Goal: Information Seeking & Learning: Learn about a topic

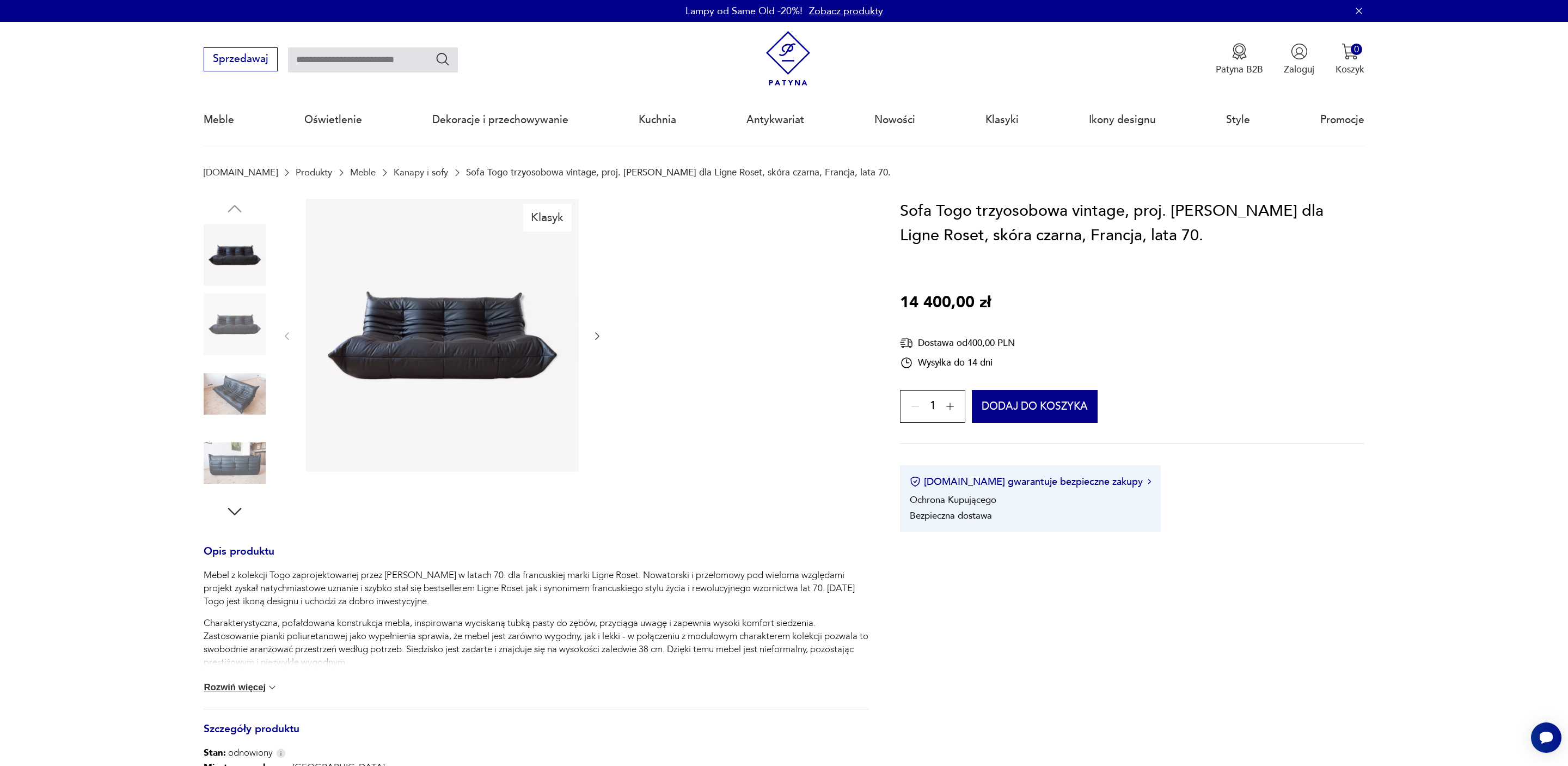
click at [238, 511] on icon "button" at bounding box center [234, 511] width 19 height 19
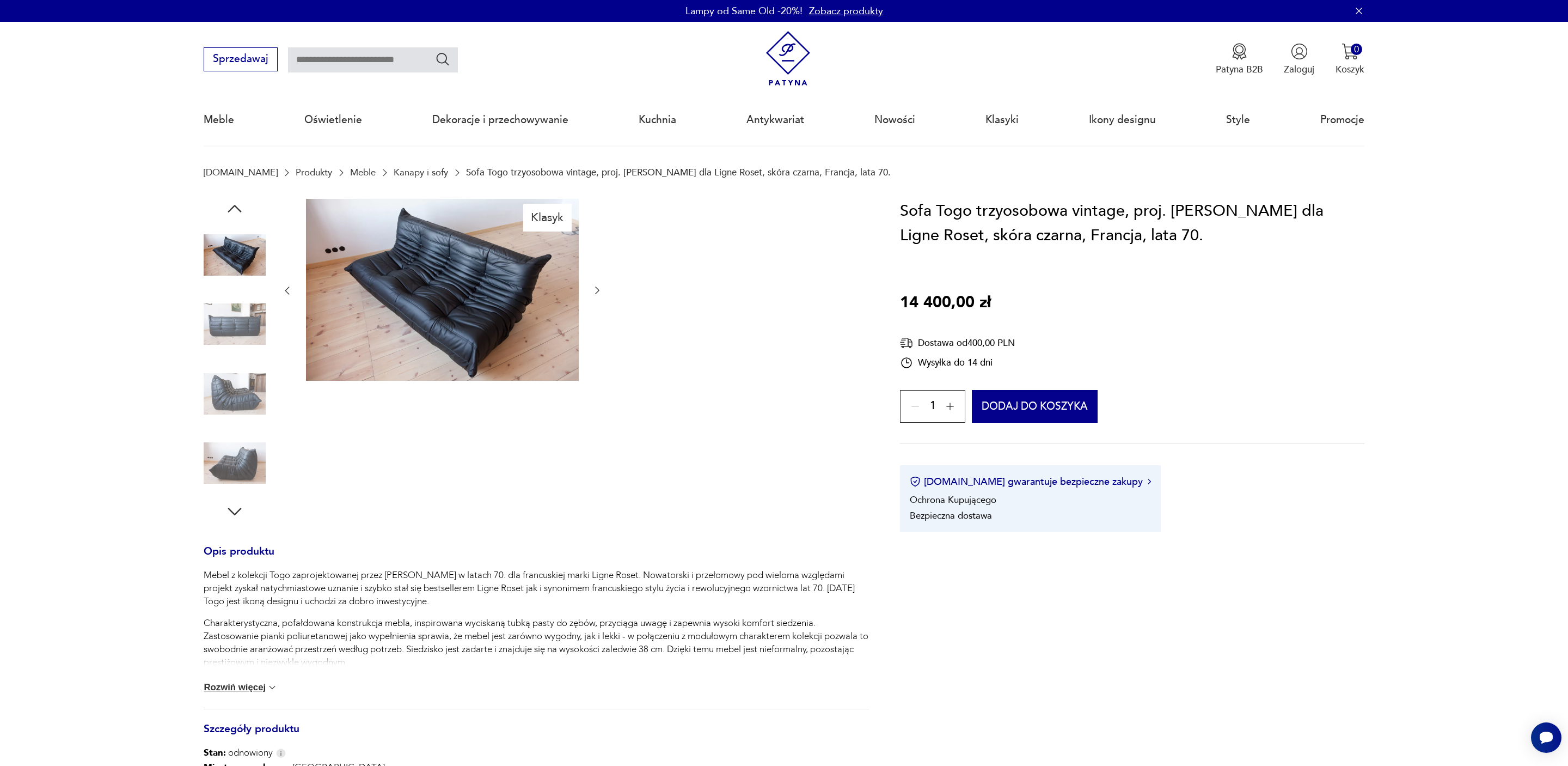
click at [238, 511] on icon "button" at bounding box center [234, 511] width 19 height 19
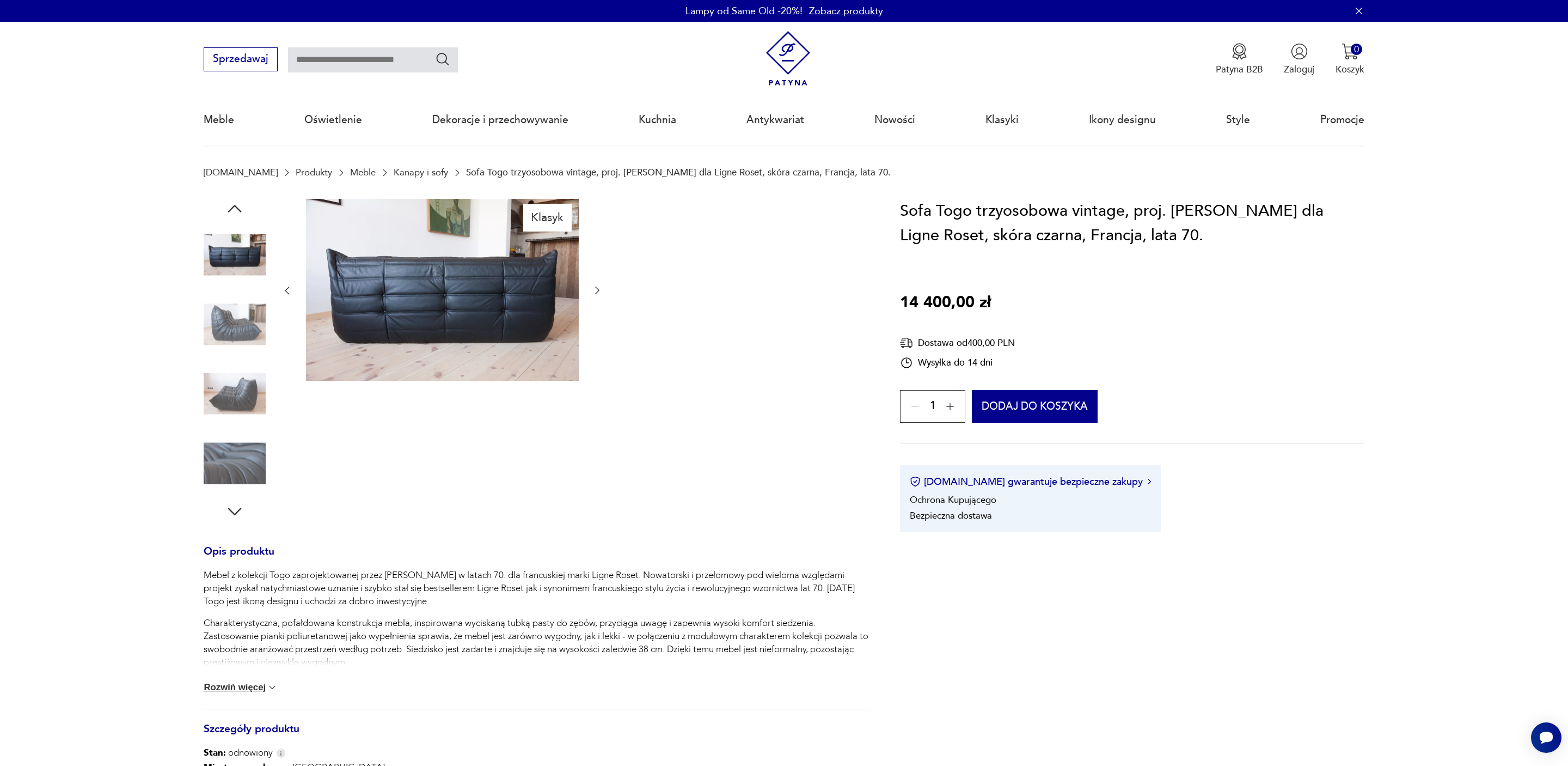
click at [238, 511] on icon "button" at bounding box center [234, 511] width 19 height 19
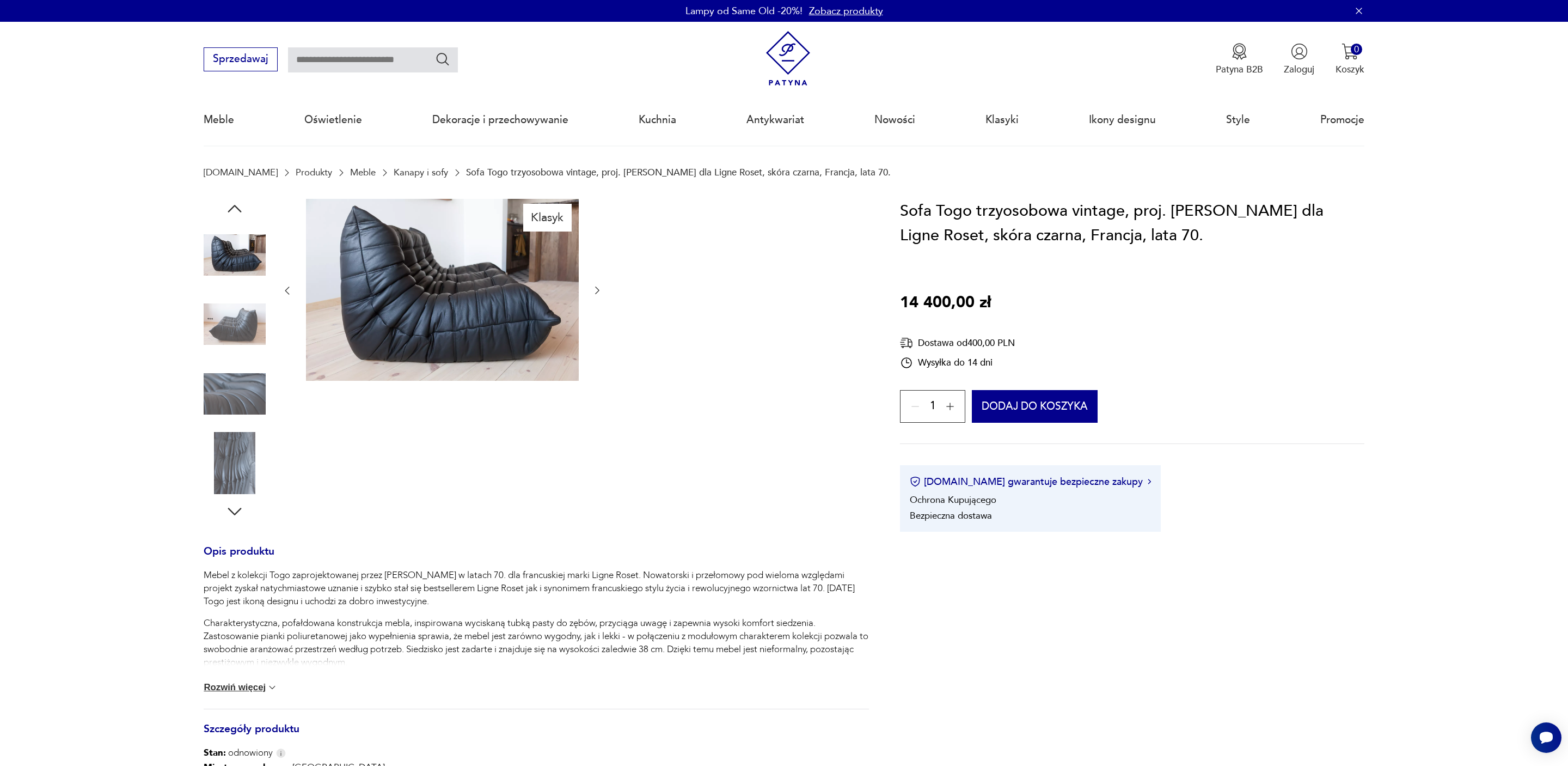
click at [238, 511] on icon "button" at bounding box center [234, 511] width 19 height 19
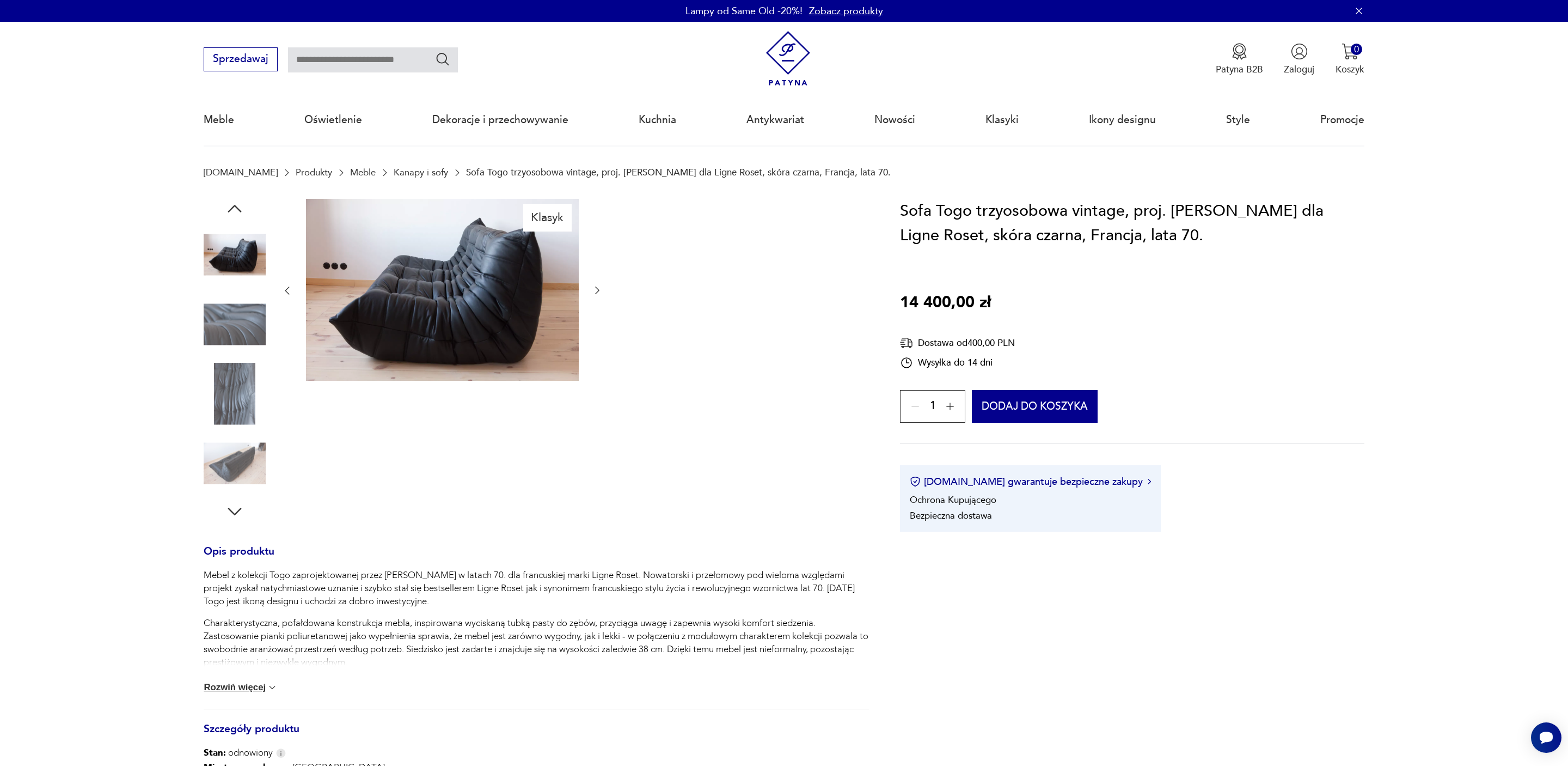
click at [238, 511] on icon "button" at bounding box center [234, 511] width 19 height 19
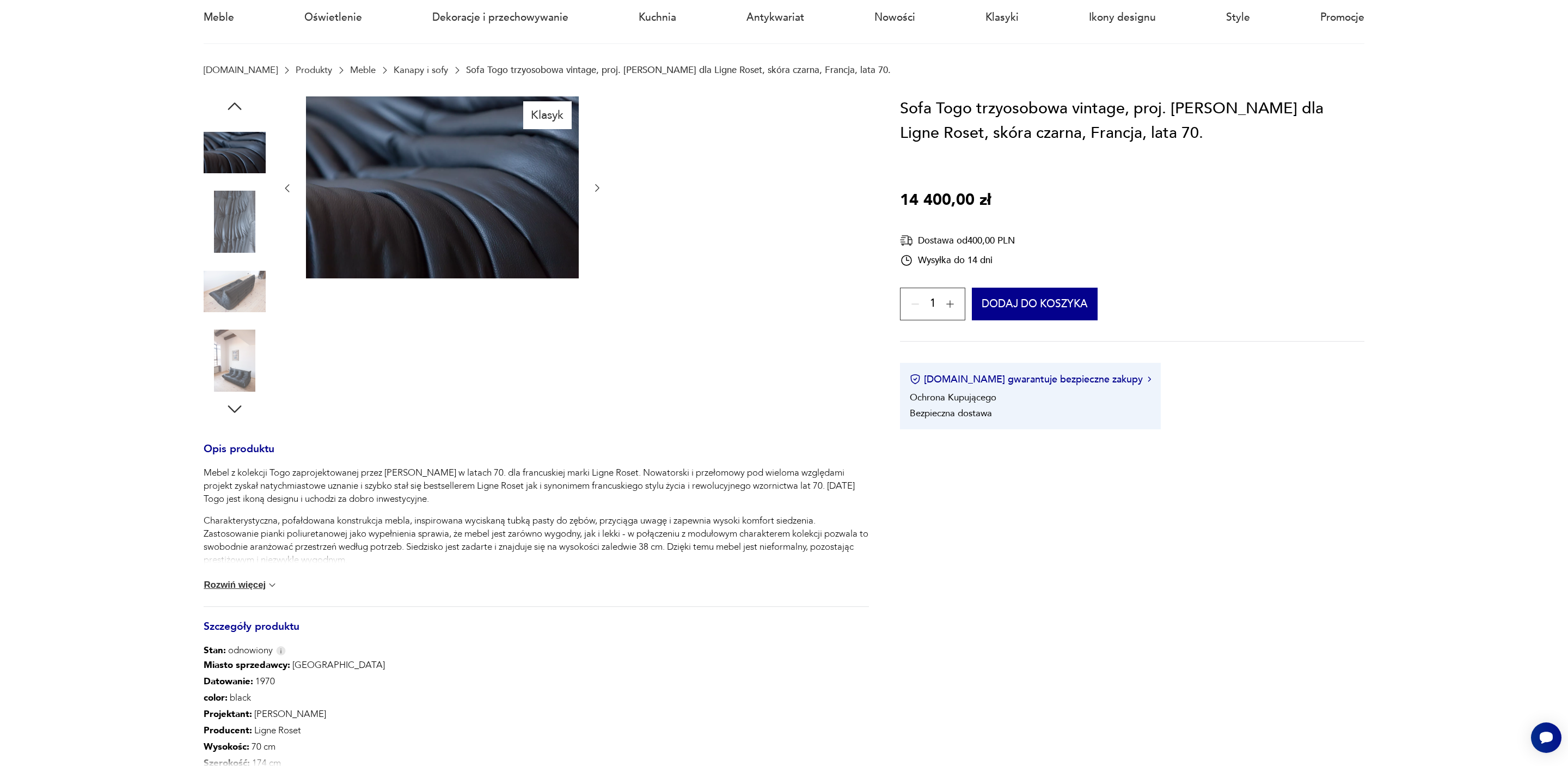
scroll to position [105, 0]
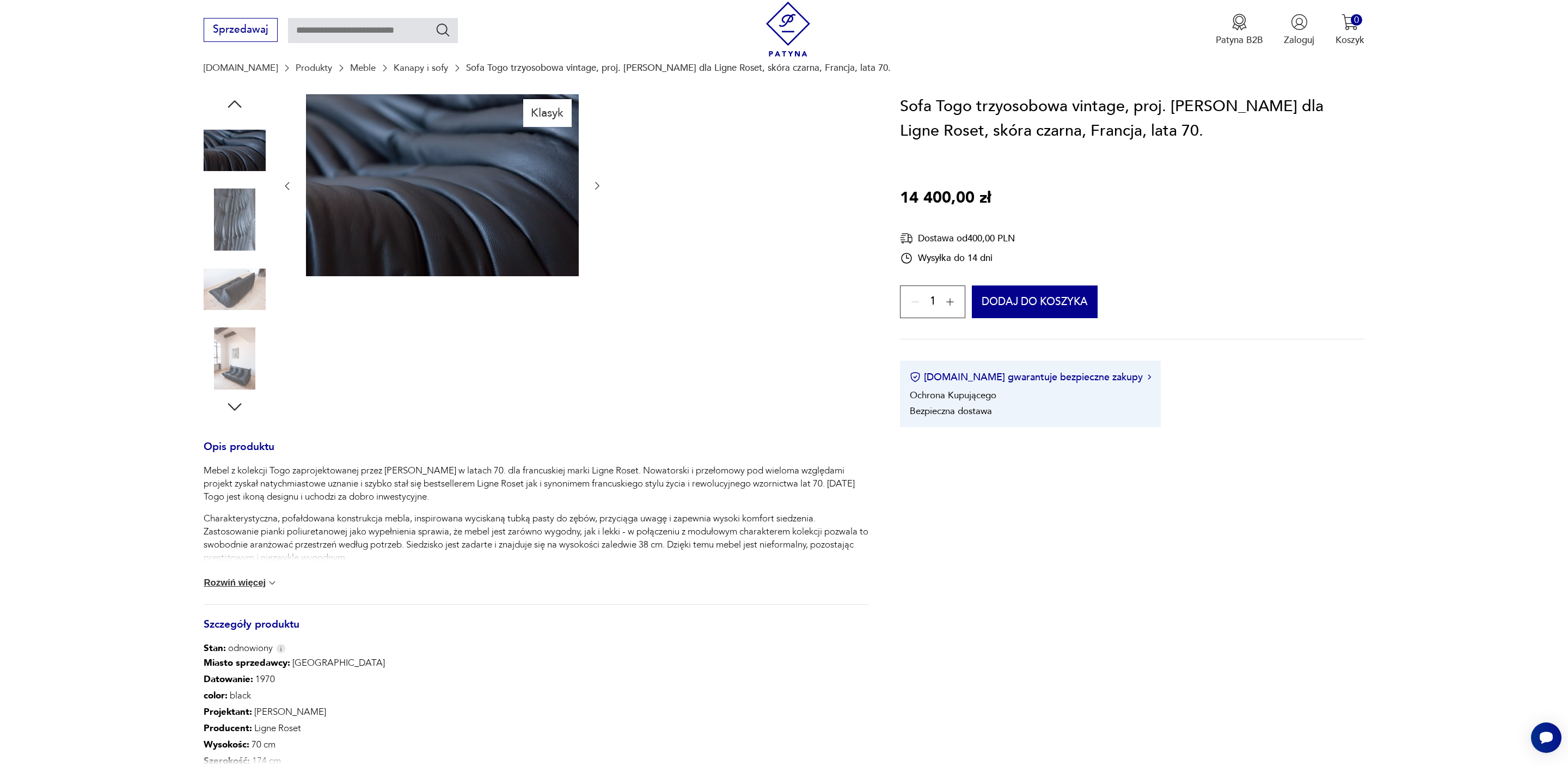
click at [233, 575] on div "Mebel z kolekcji Togo zaprojektowanej przez [PERSON_NAME] w latach 70. dla fran…" at bounding box center [536, 534] width 665 height 140
click at [254, 583] on button "Rozwiń więcej" at bounding box center [241, 583] width 74 height 11
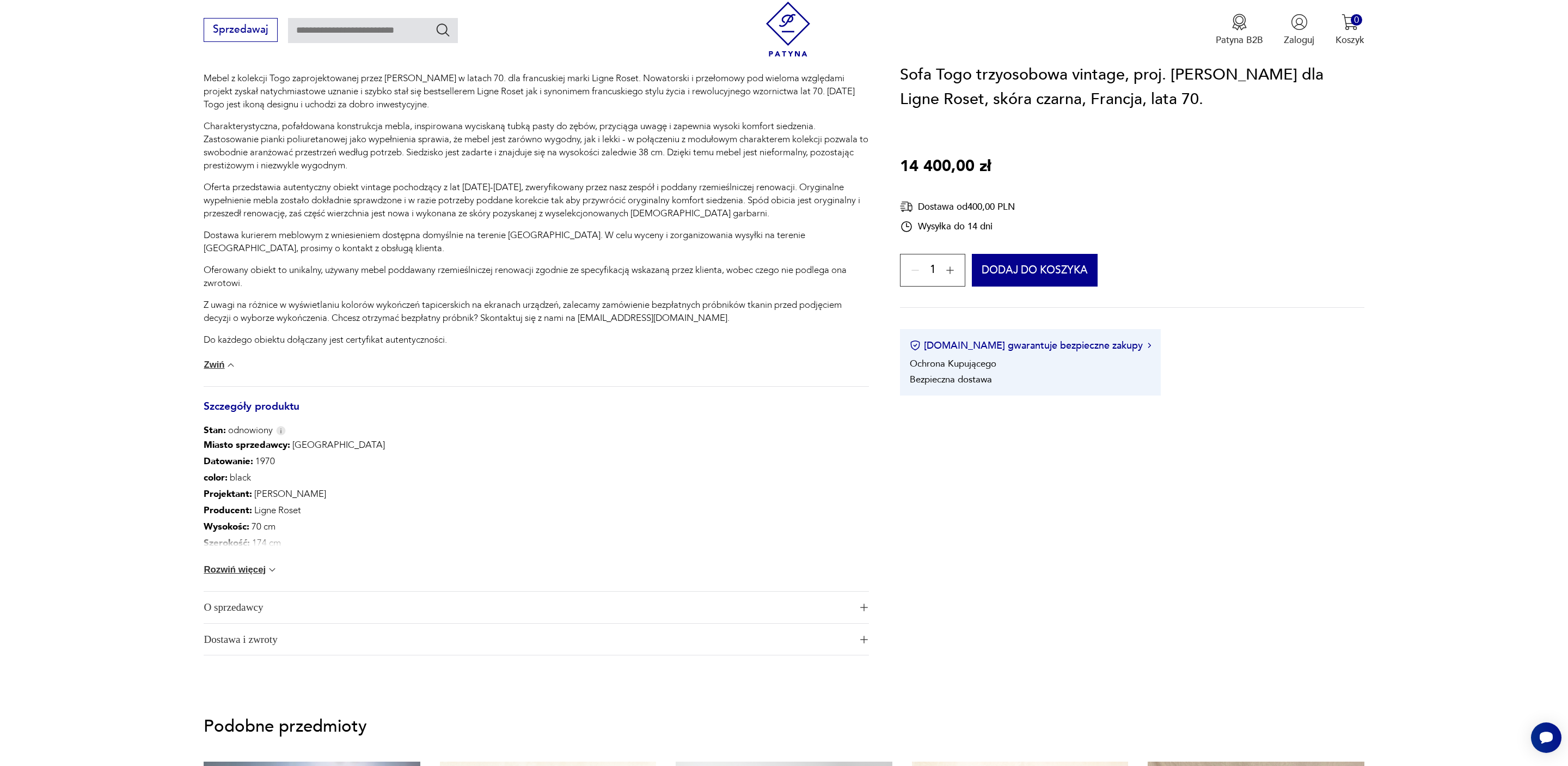
scroll to position [496, 0]
click at [249, 571] on button "Rozwiń więcej" at bounding box center [241, 571] width 74 height 11
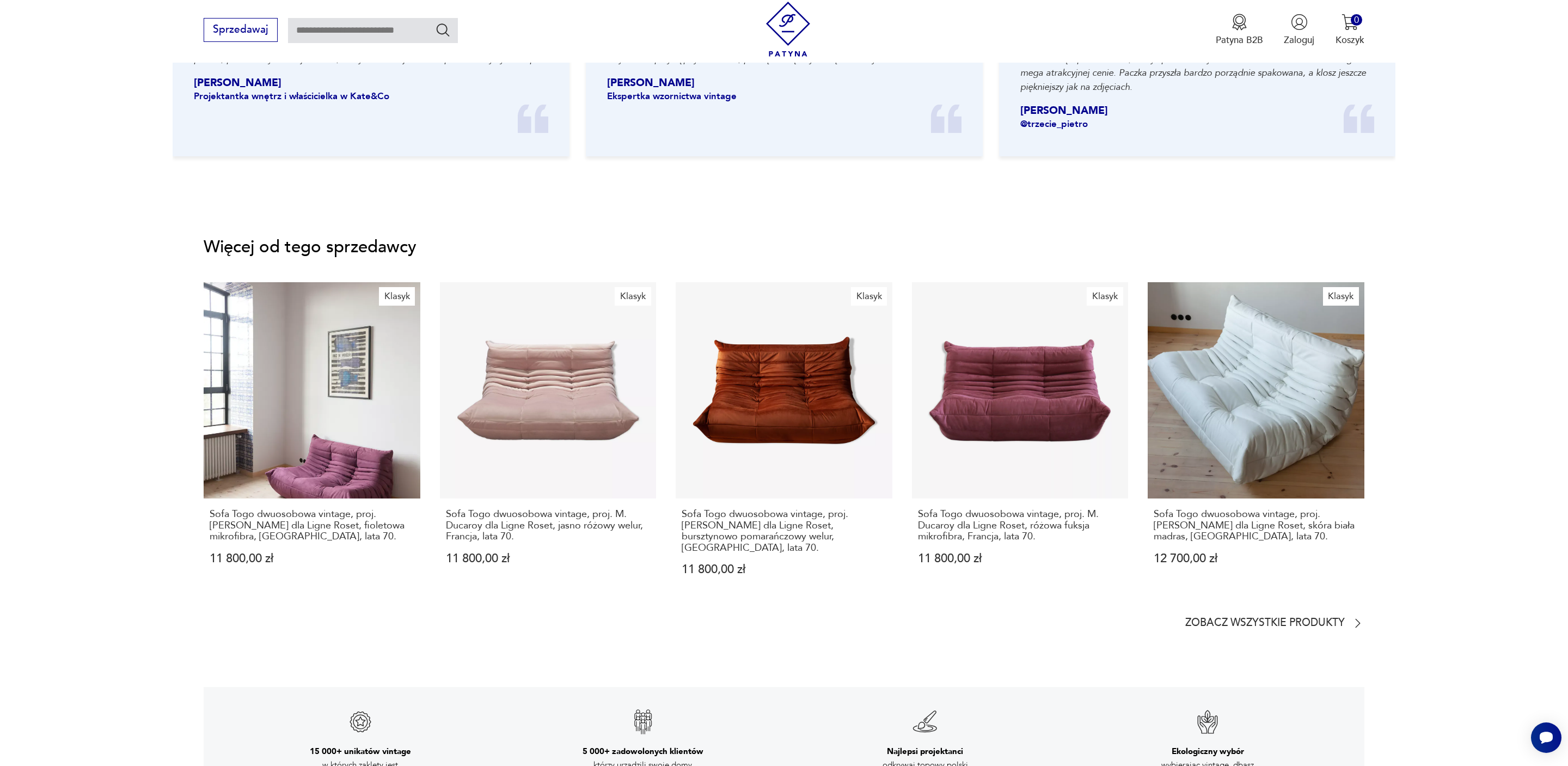
scroll to position [1792, 0]
click at [1232, 617] on p "Zobacz wszystkie produkty" at bounding box center [1265, 622] width 159 height 9
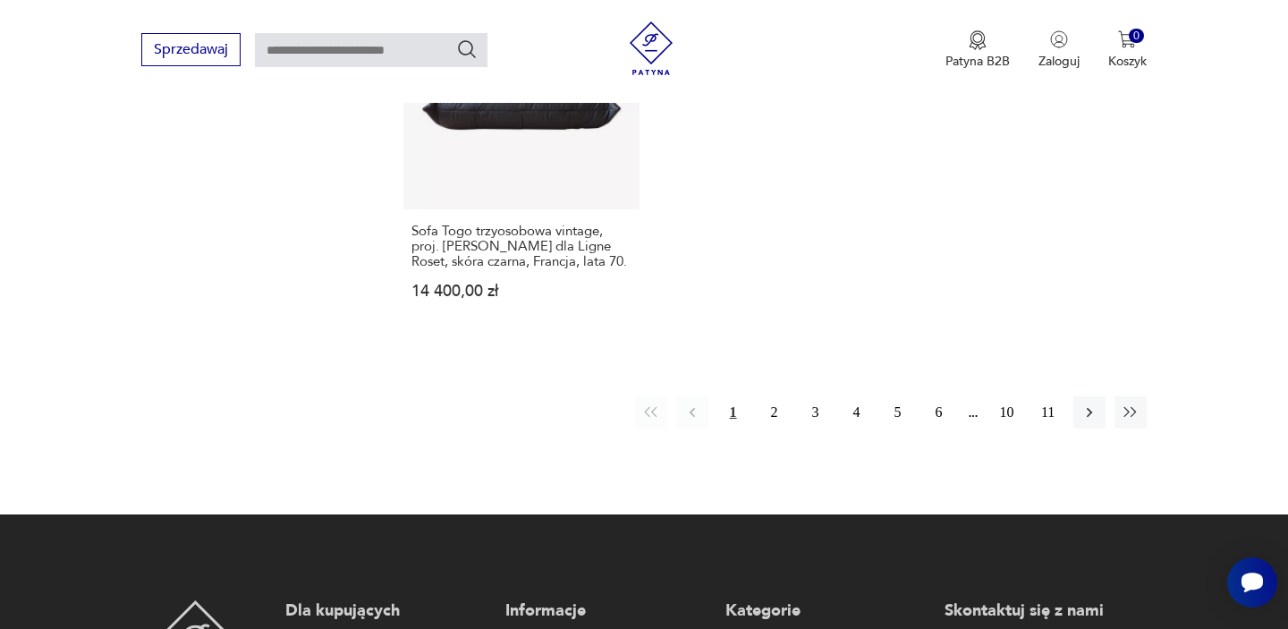
scroll to position [2805, 0]
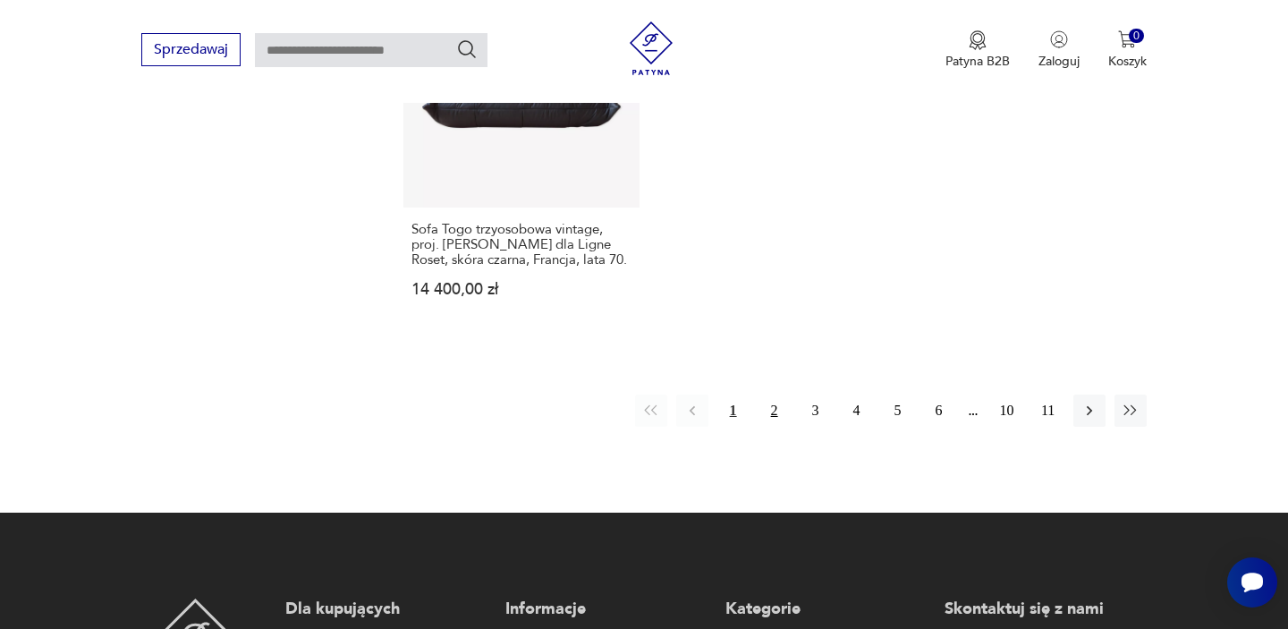
click at [777, 394] on button "2" at bounding box center [774, 410] width 32 height 32
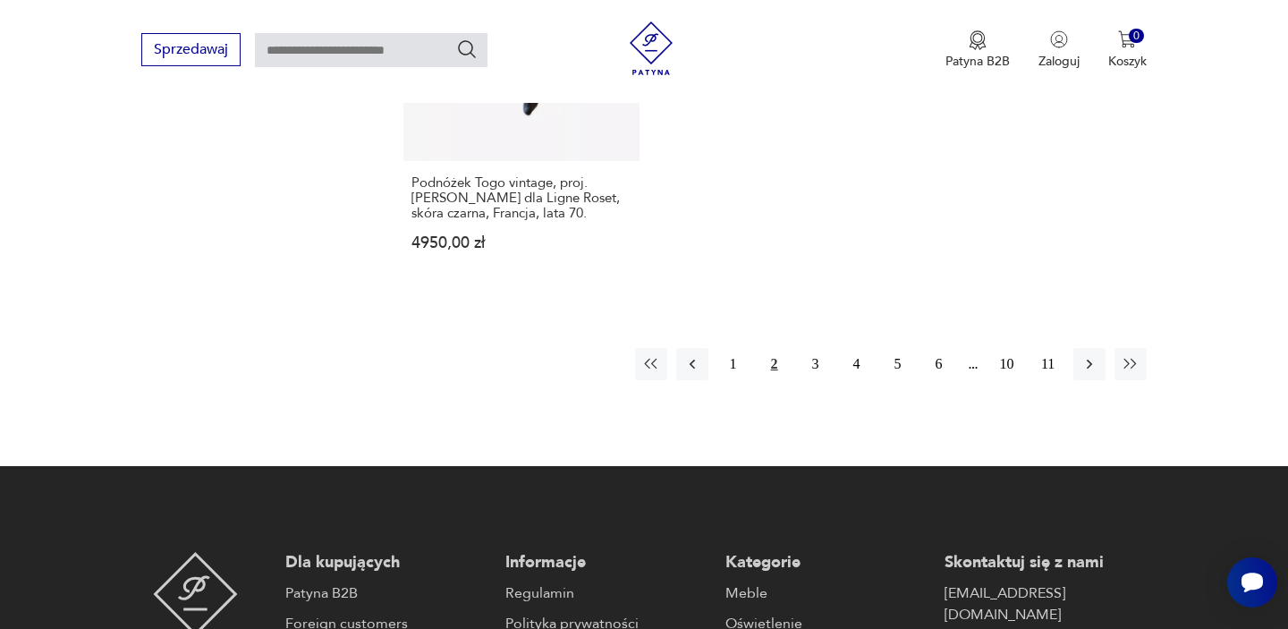
scroll to position [2828, 0]
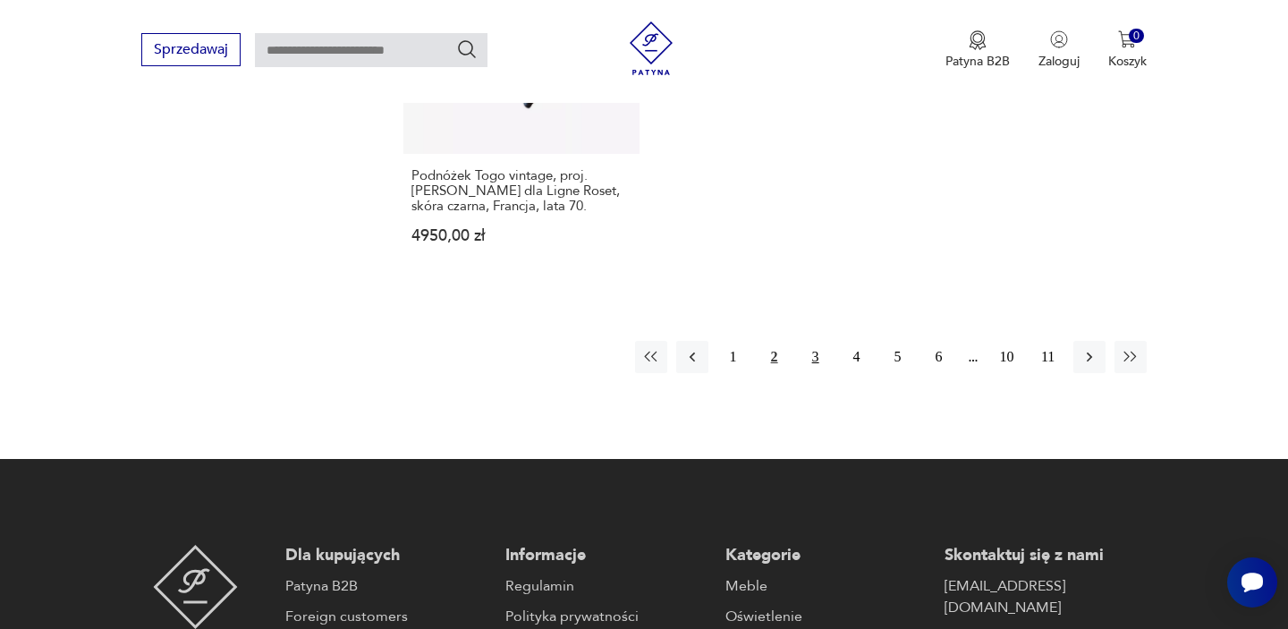
click at [820, 341] on button "3" at bounding box center [816, 357] width 32 height 32
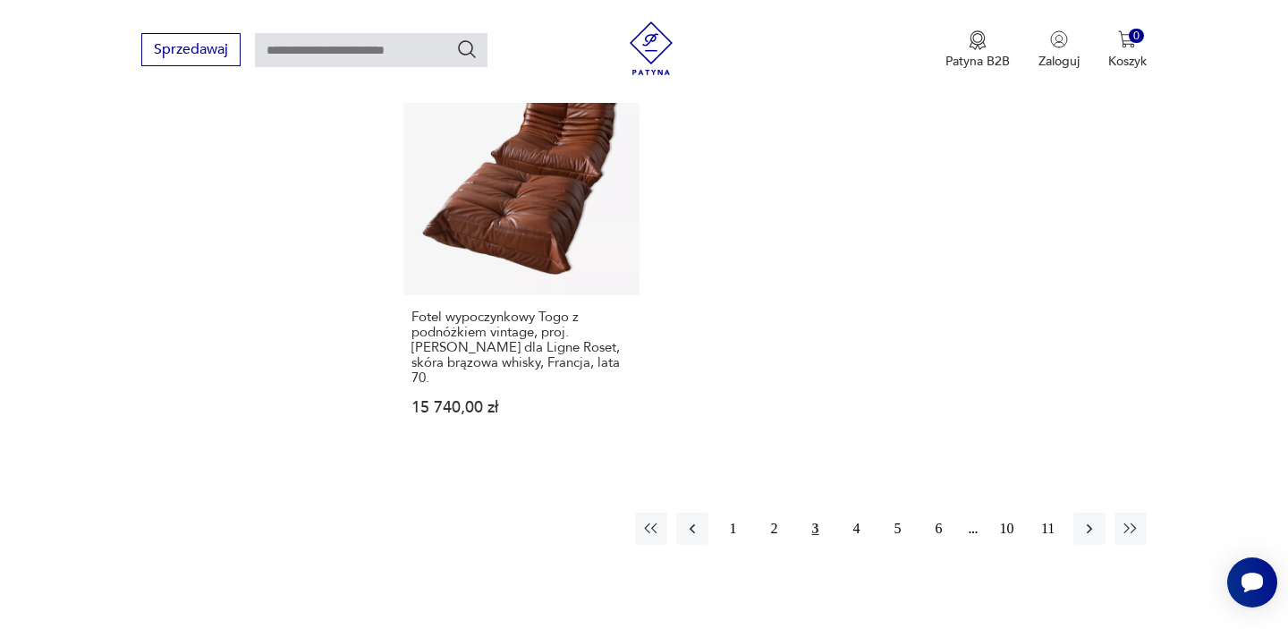
scroll to position [2694, 0]
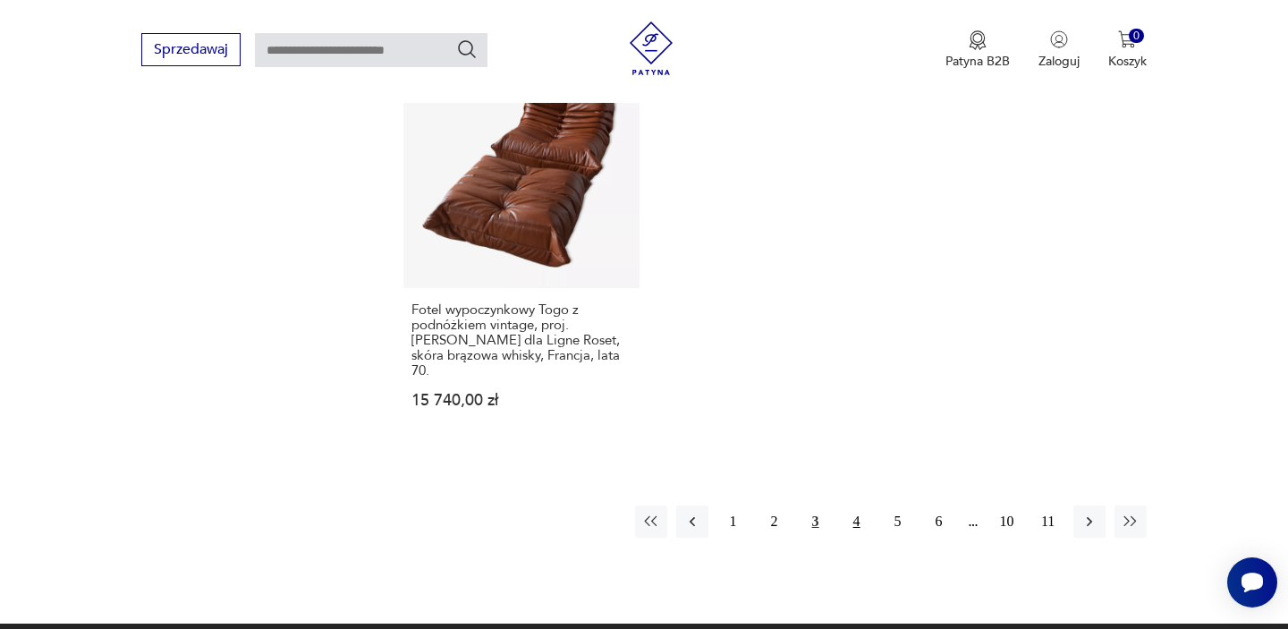
click at [857, 505] on button "4" at bounding box center [857, 521] width 32 height 32
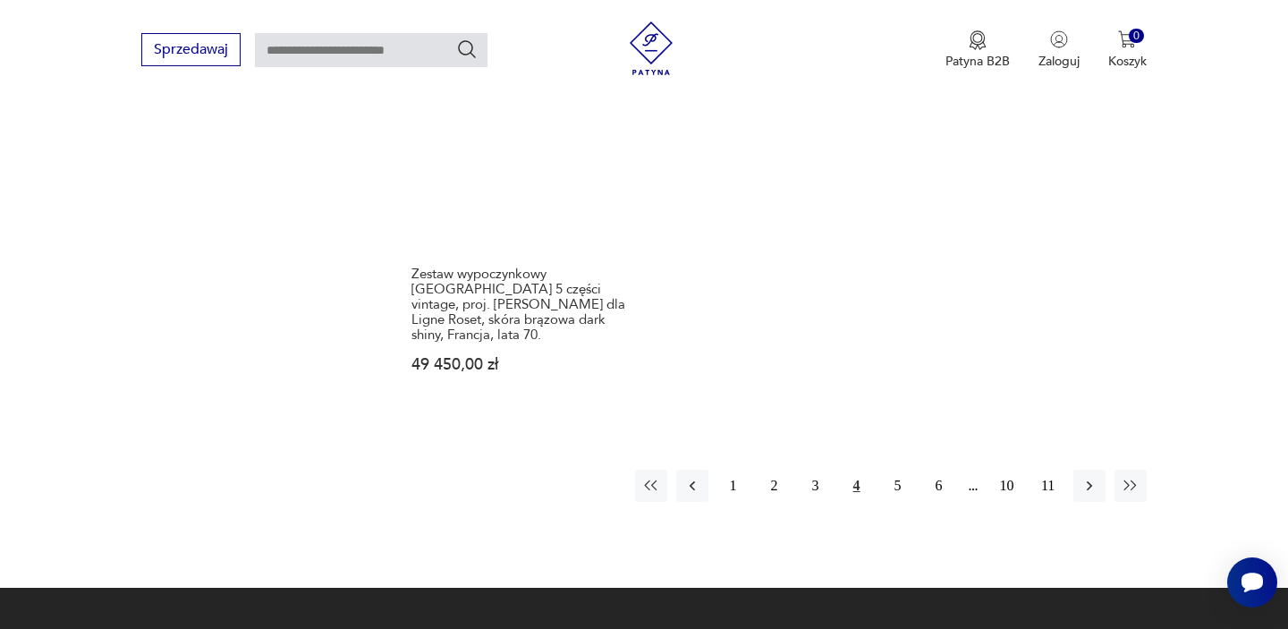
scroll to position [2853, 0]
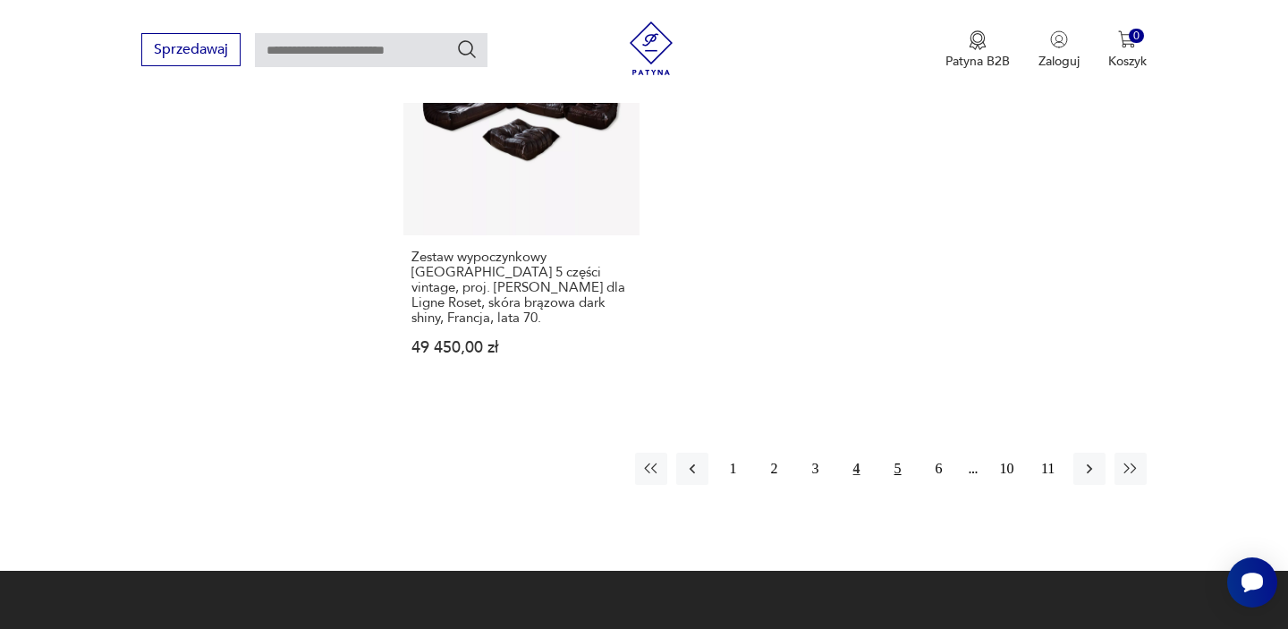
click at [896, 453] on button "5" at bounding box center [898, 469] width 32 height 32
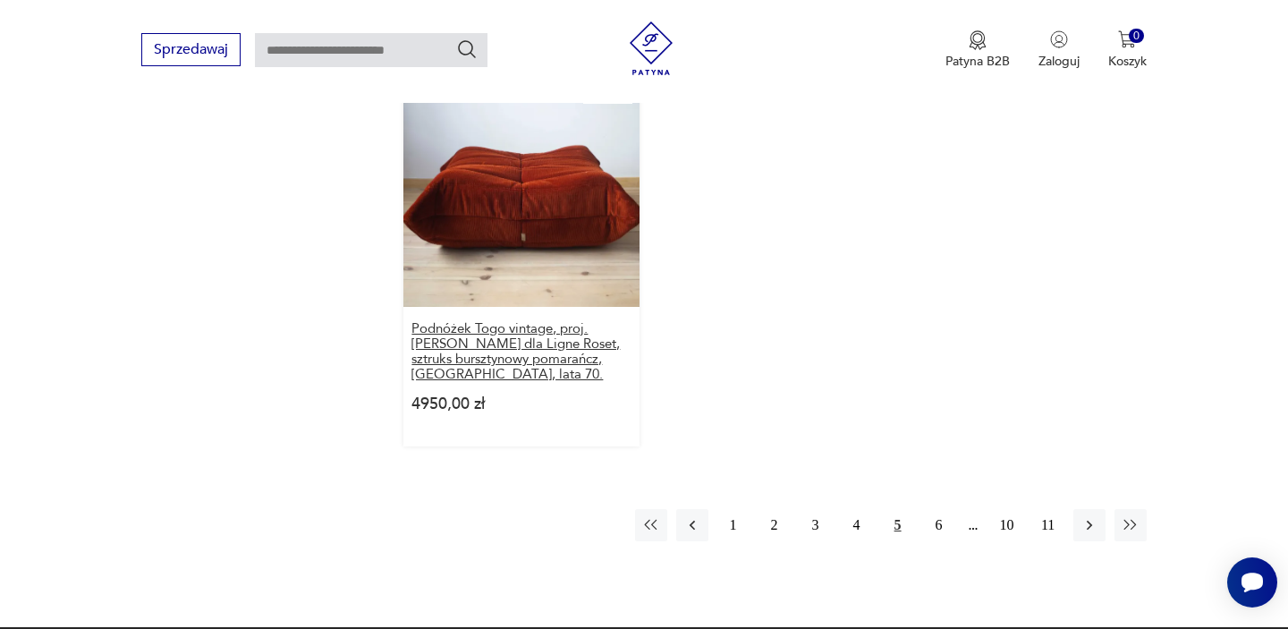
scroll to position [2694, 0]
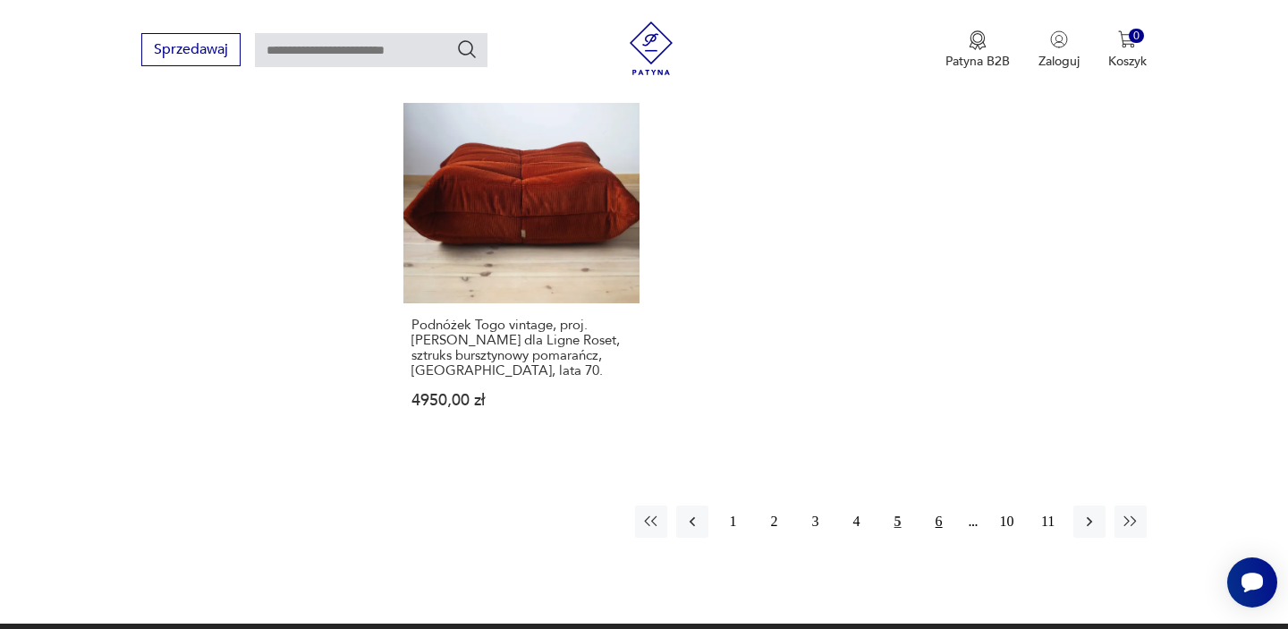
click at [933, 505] on button "6" at bounding box center [939, 521] width 32 height 32
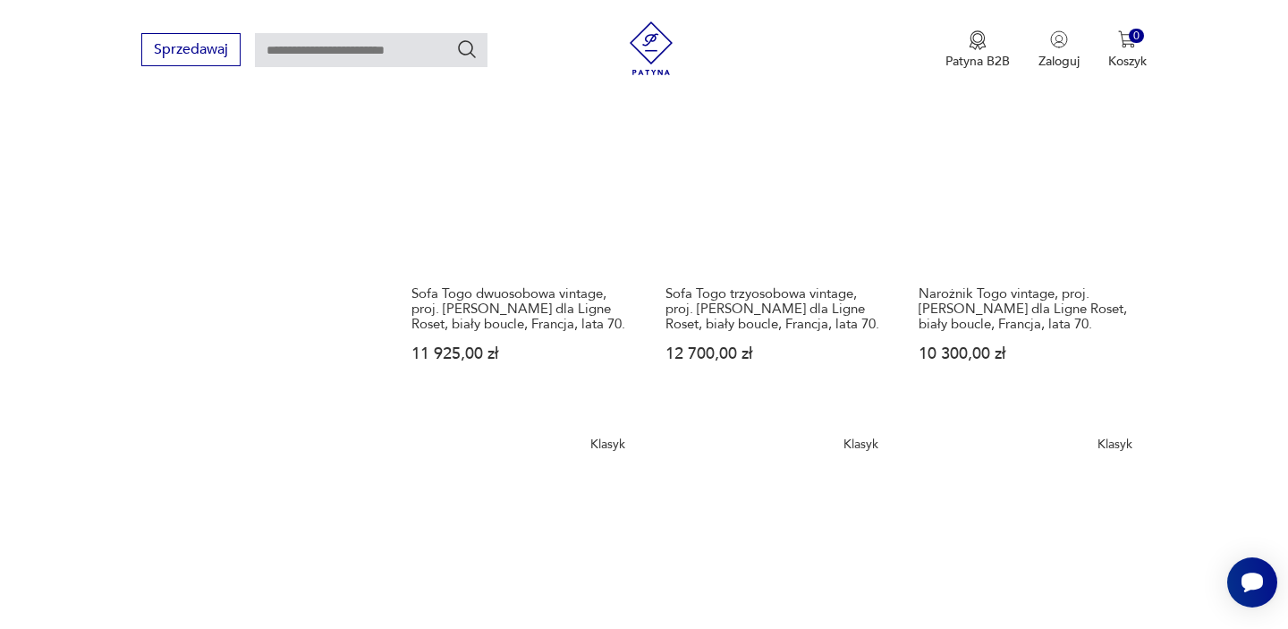
scroll to position [1516, 0]
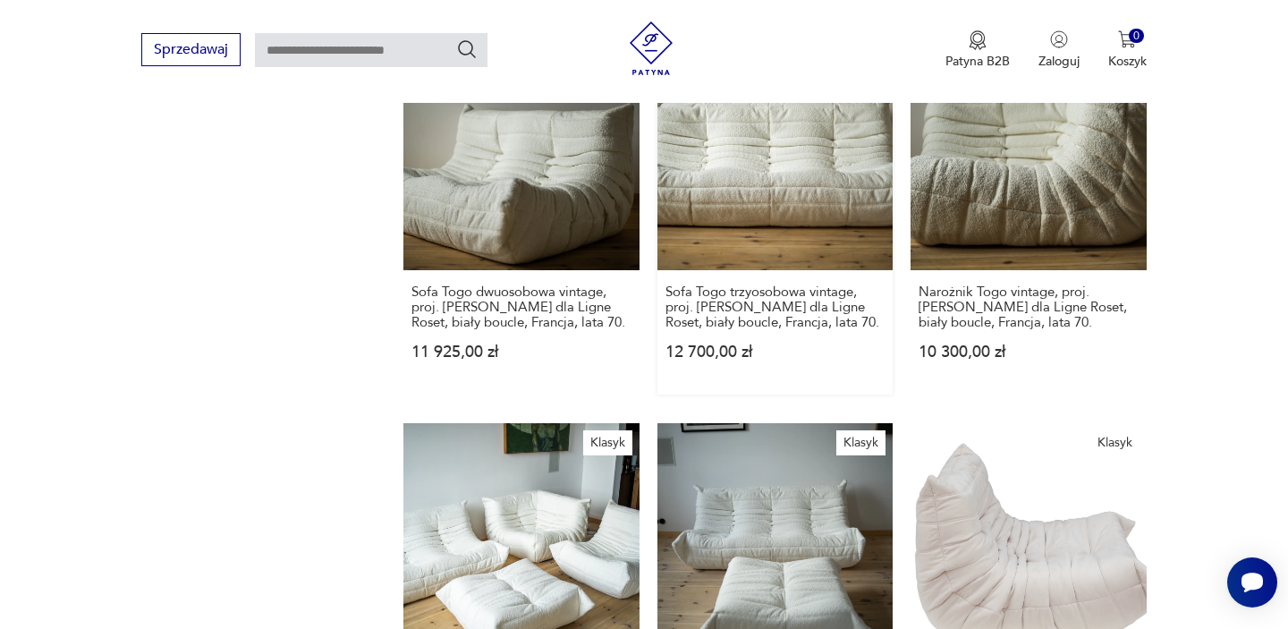
click at [779, 129] on link "Klasyk Sofa Togo trzyosobowa vintage, proj. [PERSON_NAME] dla Ligne Roset, biał…" at bounding box center [774, 215] width 235 height 360
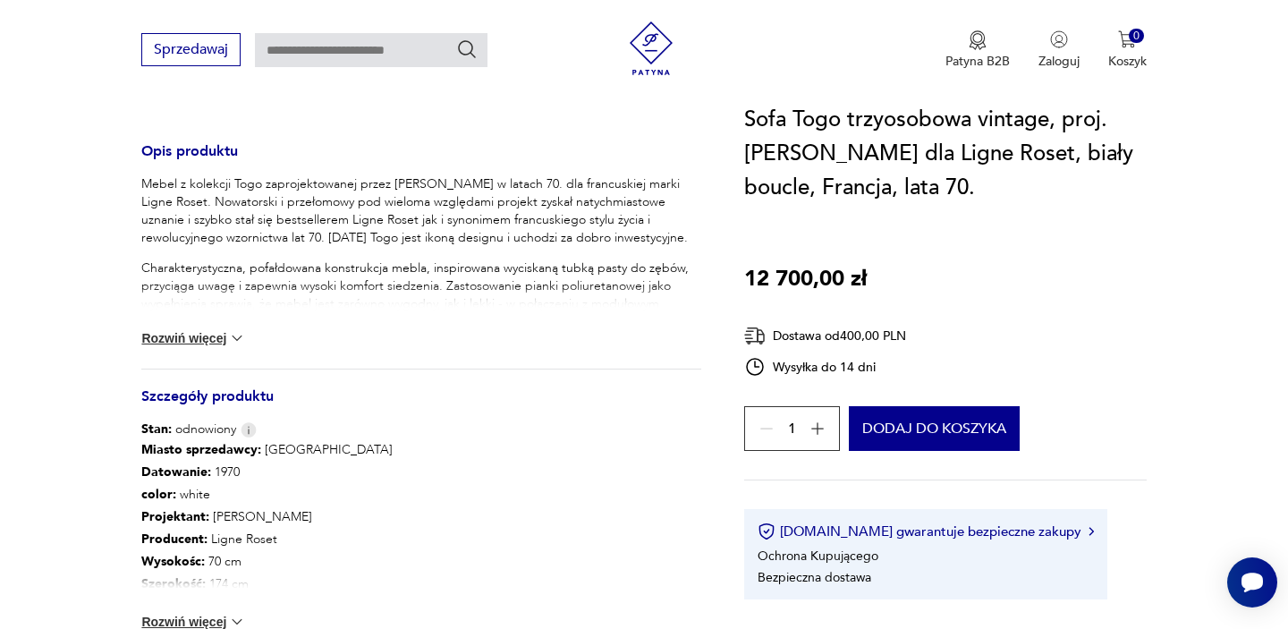
scroll to position [665, 0]
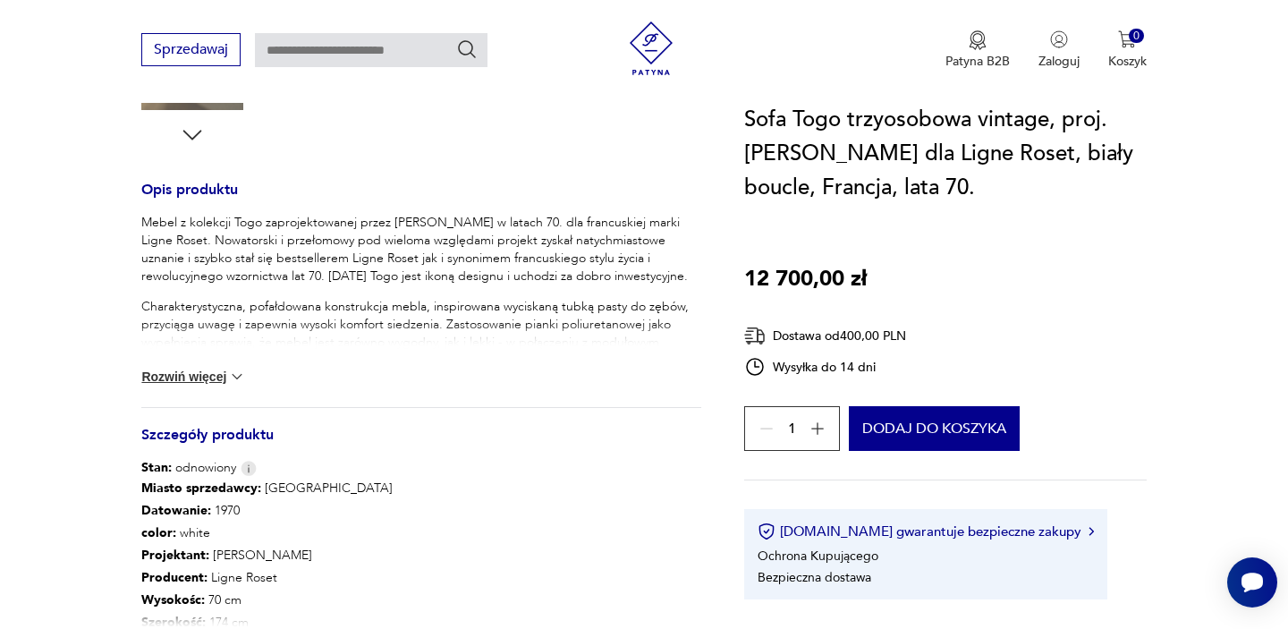
click at [218, 385] on button "Rozwiń więcej" at bounding box center [193, 377] width 104 height 18
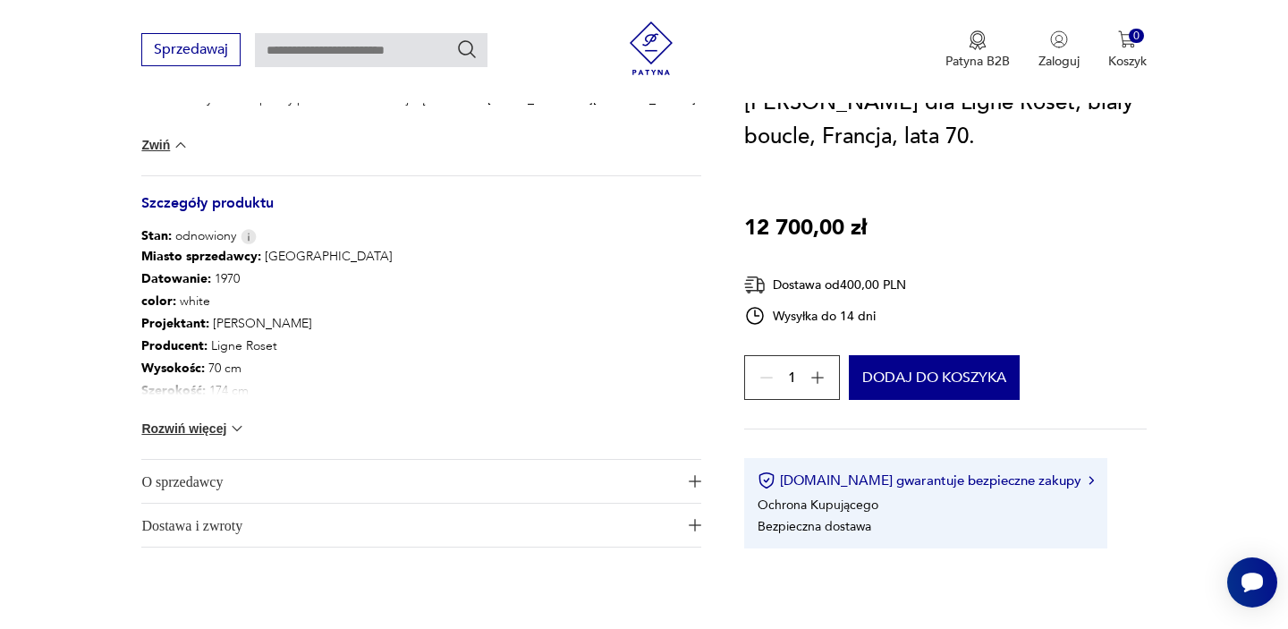
scroll to position [1249, 0]
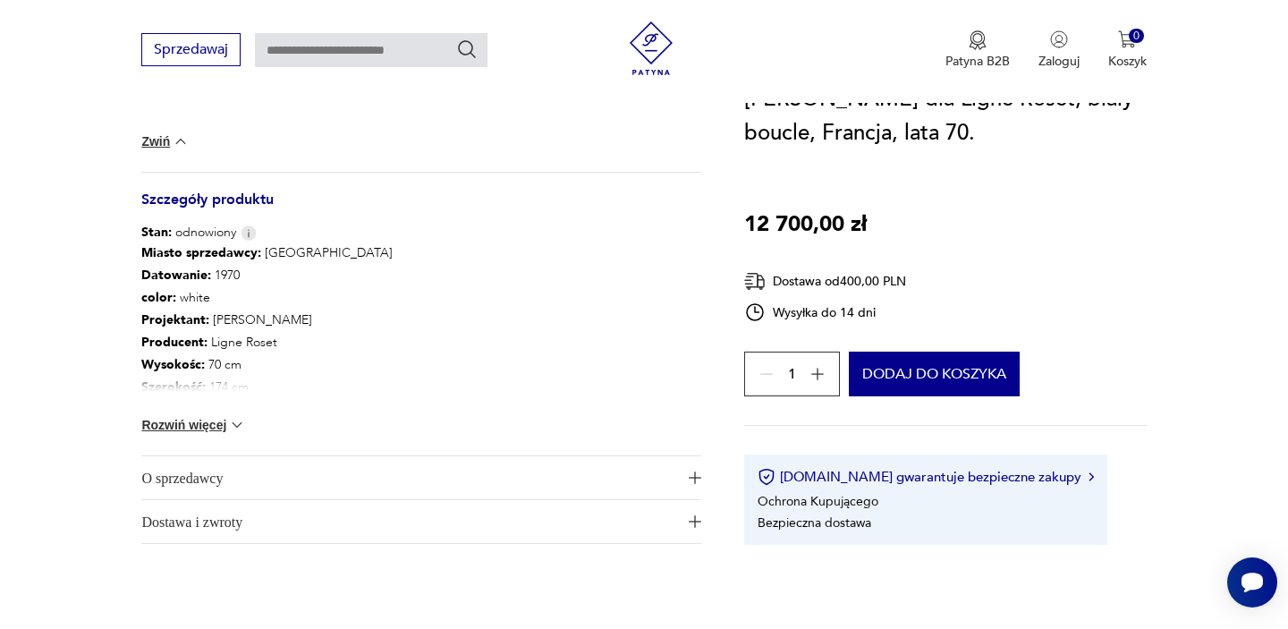
click at [202, 424] on button "Rozwiń więcej" at bounding box center [193, 425] width 104 height 18
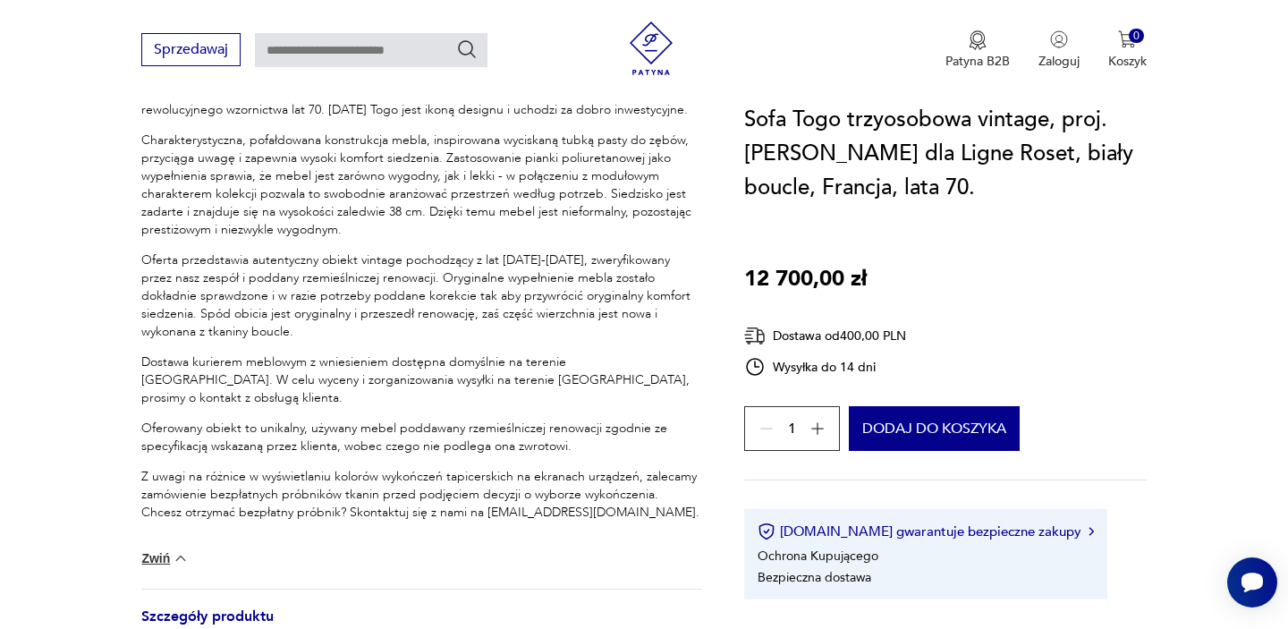
scroll to position [0, 0]
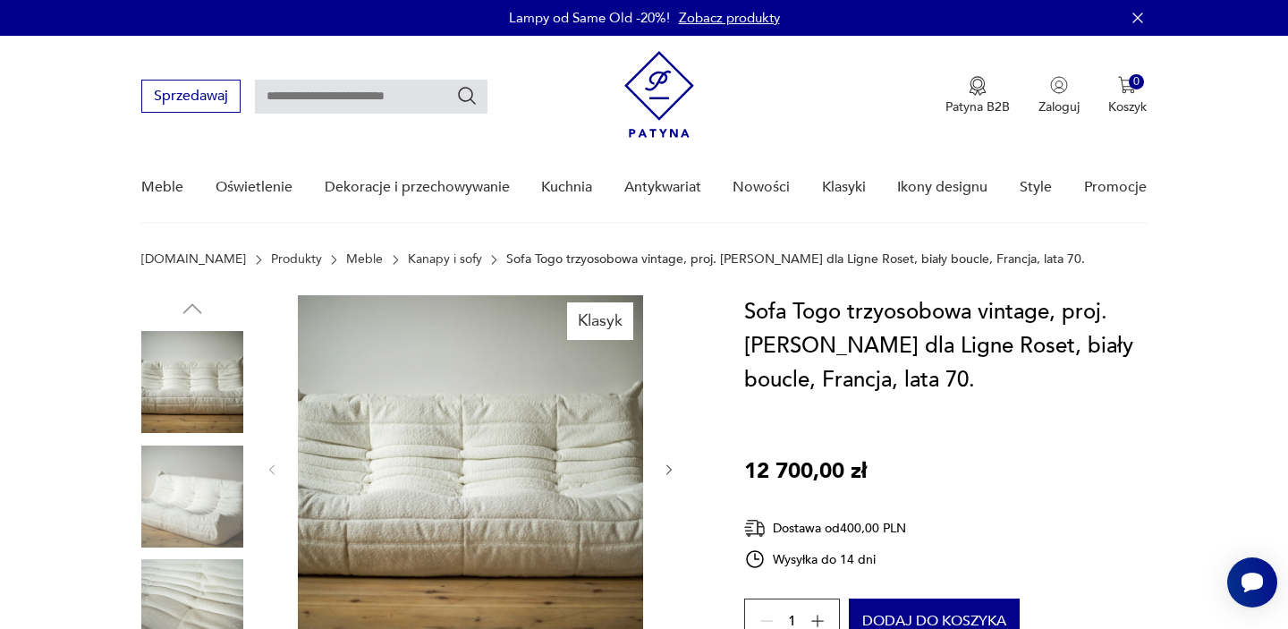
click at [652, 84] on img at bounding box center [659, 94] width 70 height 87
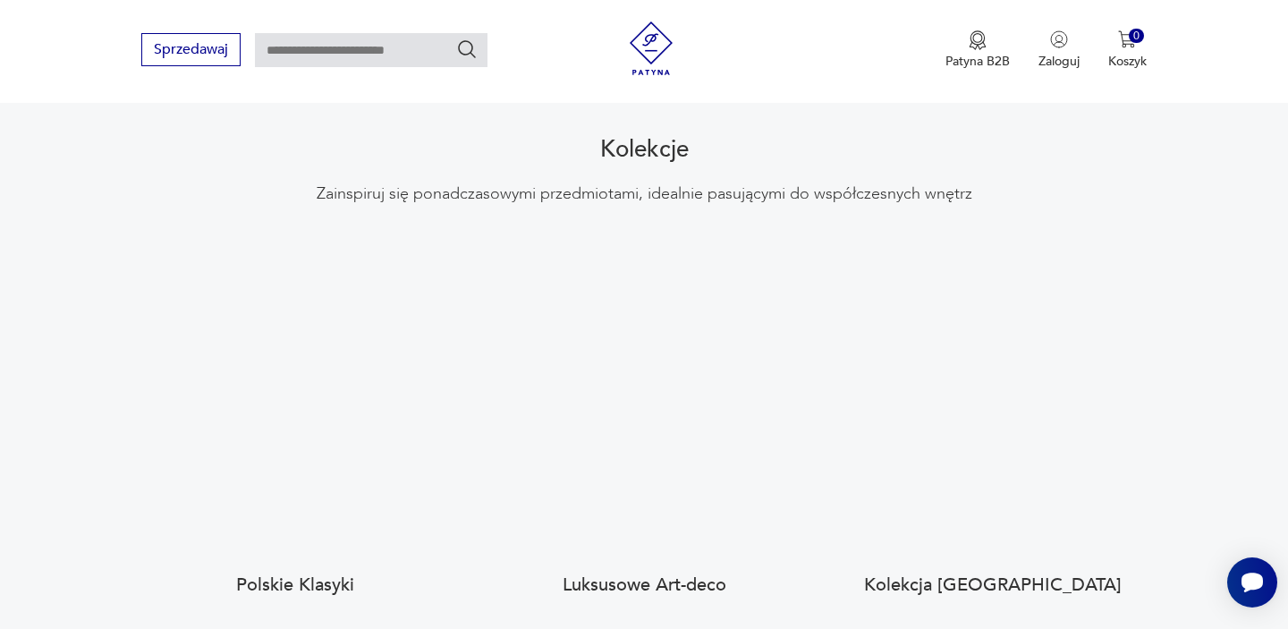
scroll to position [1642, 0]
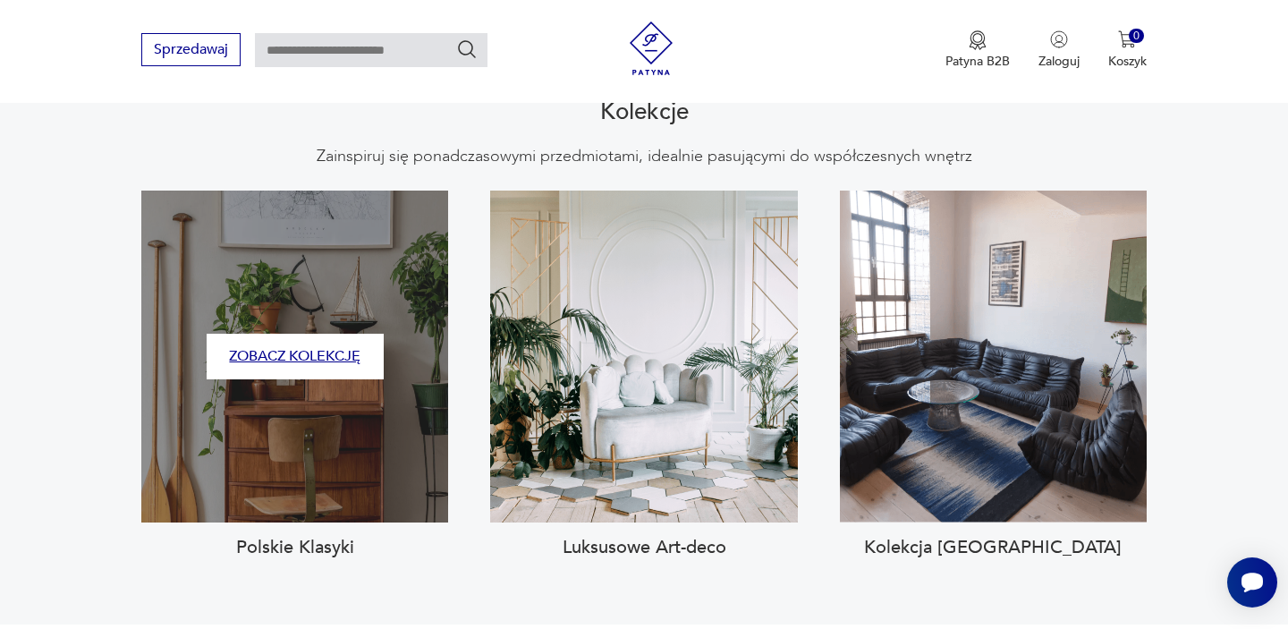
click at [340, 348] on button "Zobacz kolekcję" at bounding box center [295, 357] width 177 height 46
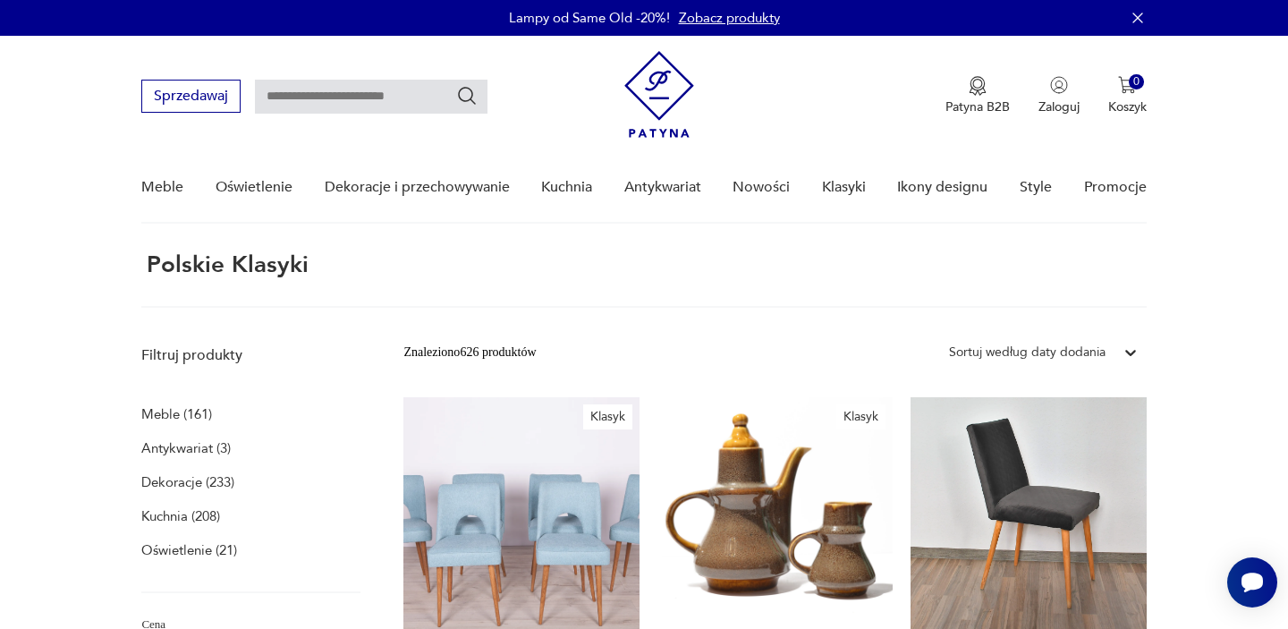
click at [722, 13] on link "Zobacz produkty" at bounding box center [729, 18] width 101 height 18
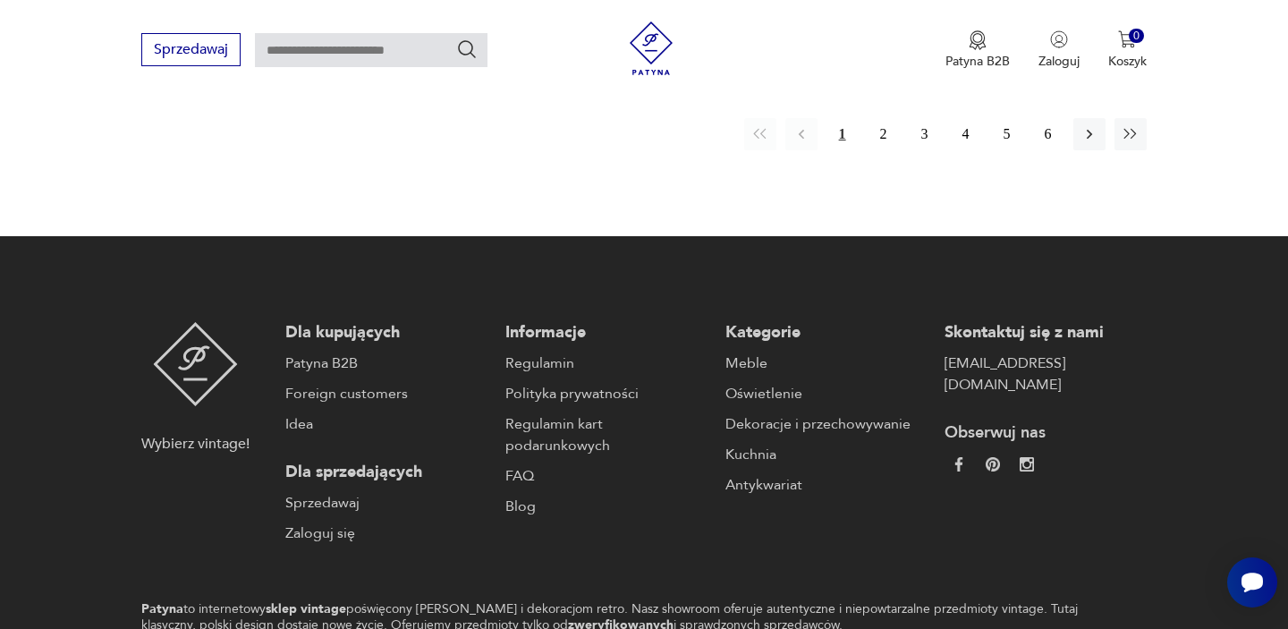
scroll to position [3087, 0]
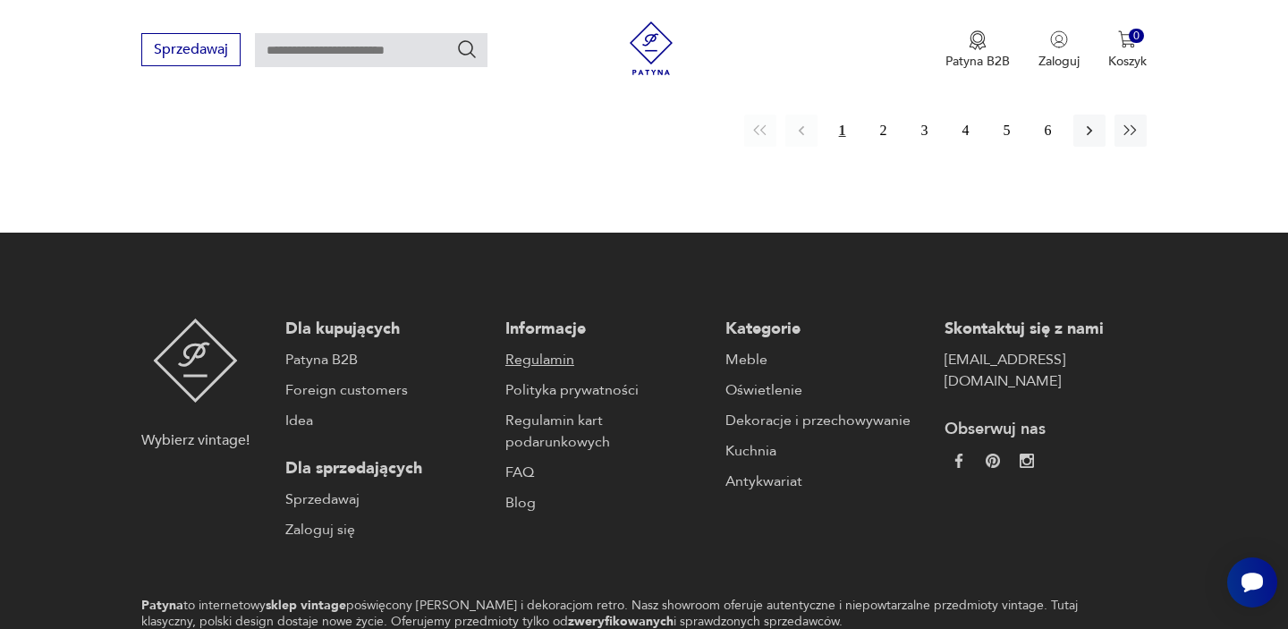
click at [541, 349] on link "Regulamin" at bounding box center [606, 359] width 202 height 21
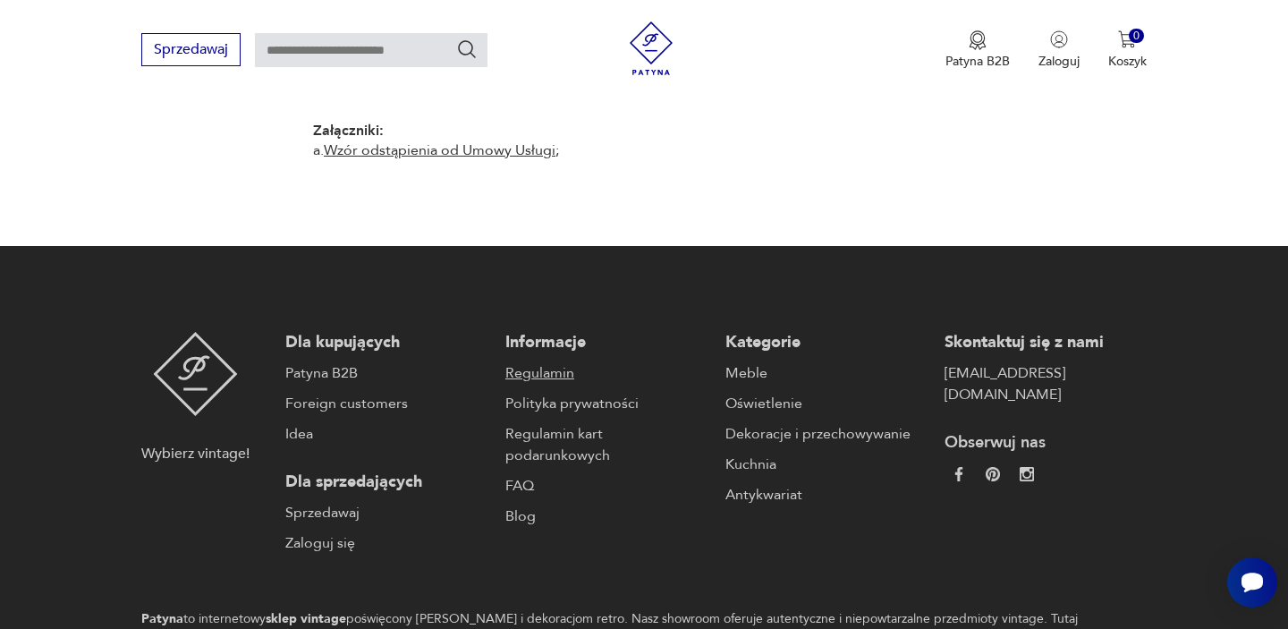
scroll to position [17985, 0]
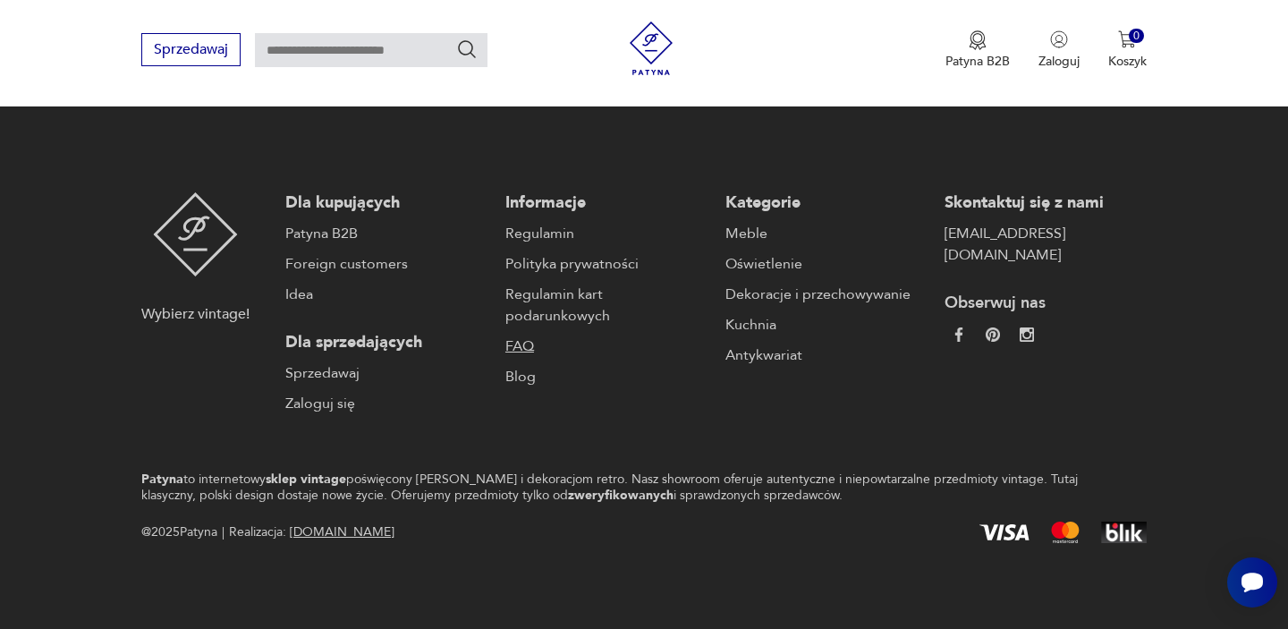
click at [520, 346] on link "FAQ" at bounding box center [606, 345] width 202 height 21
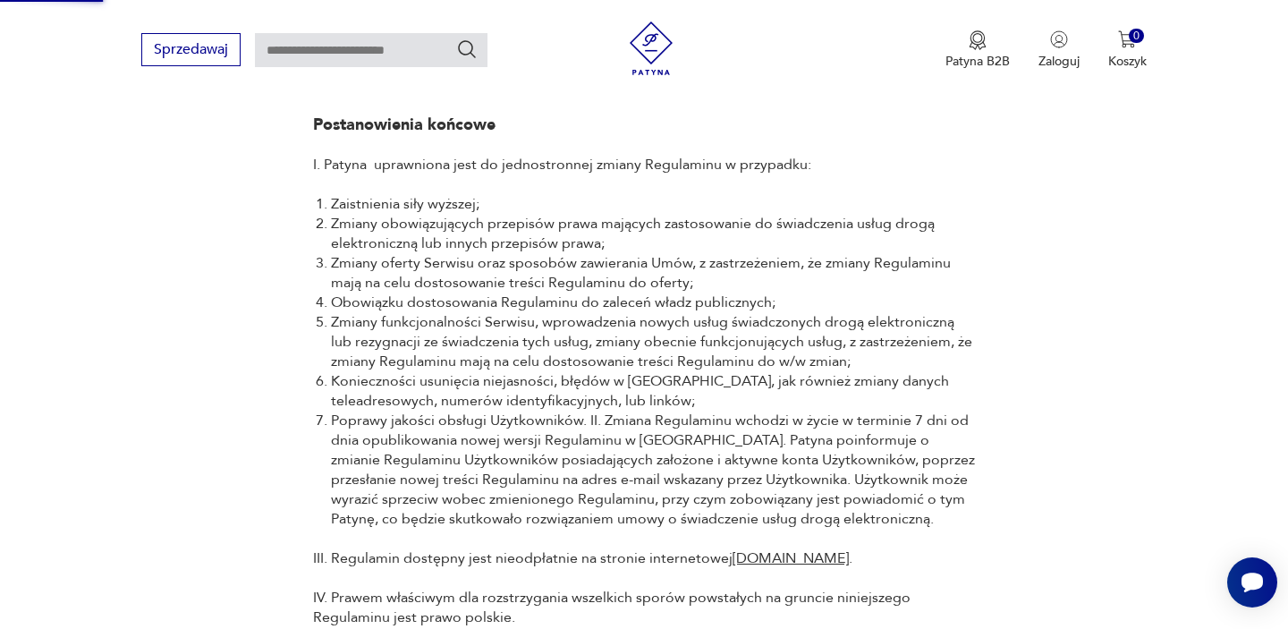
scroll to position [3000, 0]
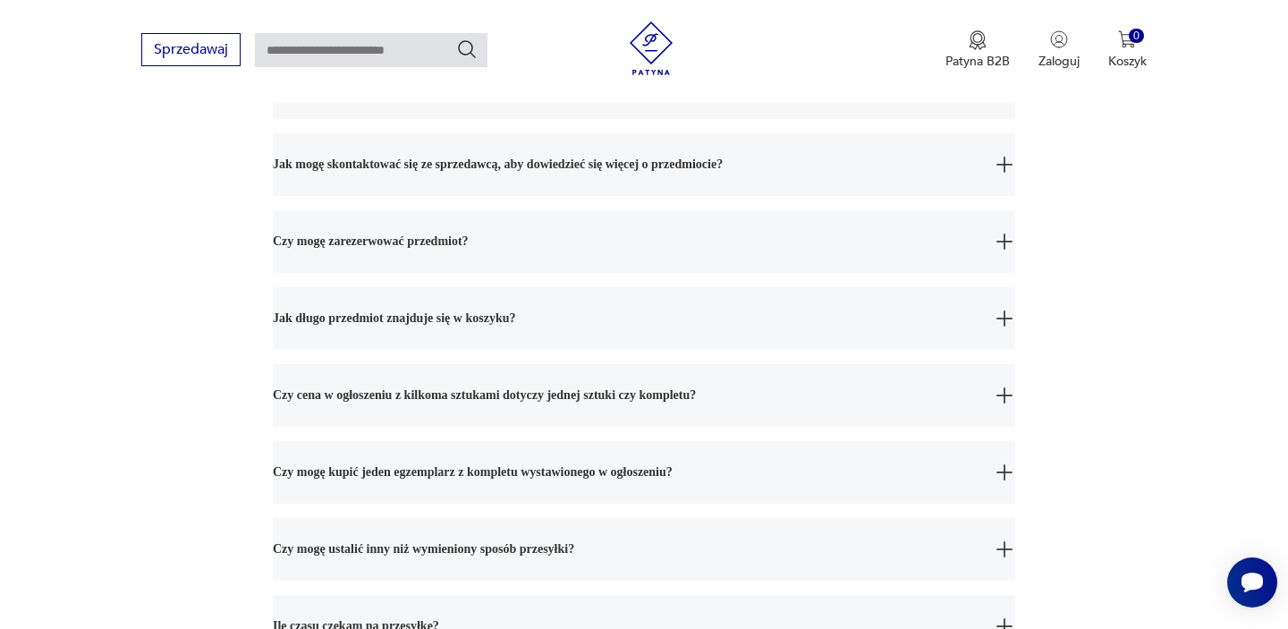
scroll to position [449, 0]
